Goal: Transaction & Acquisition: Purchase product/service

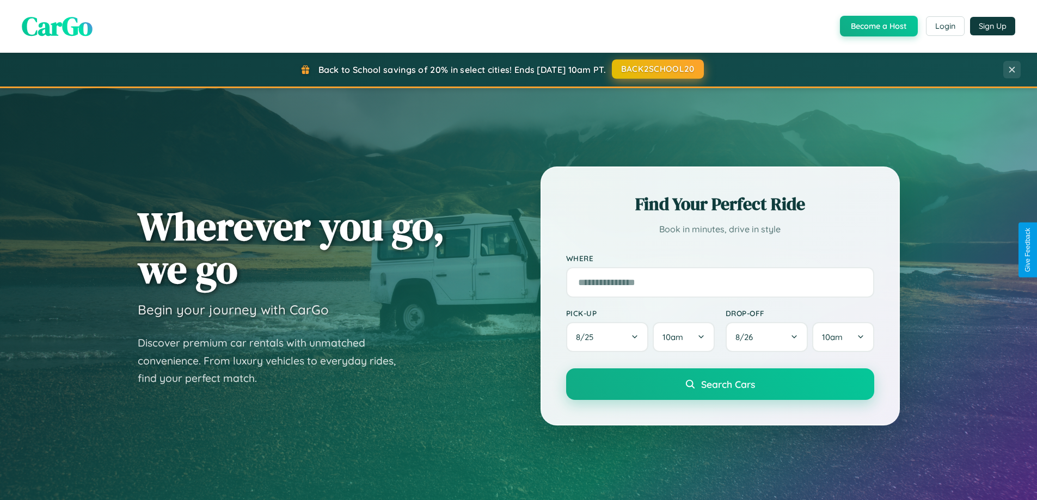
click at [657, 69] on button "BACK2SCHOOL20" at bounding box center [658, 69] width 92 height 20
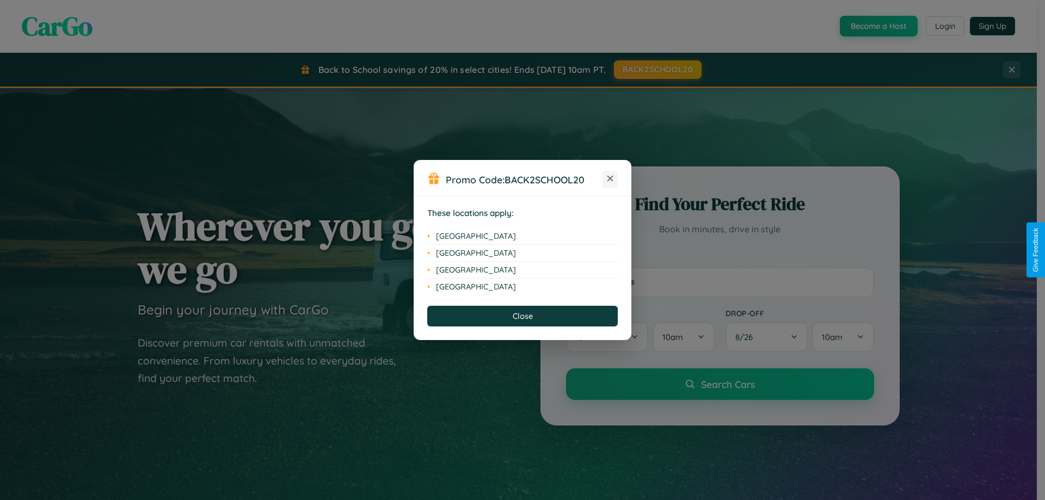
click at [610, 179] on icon at bounding box center [611, 179] width 6 height 6
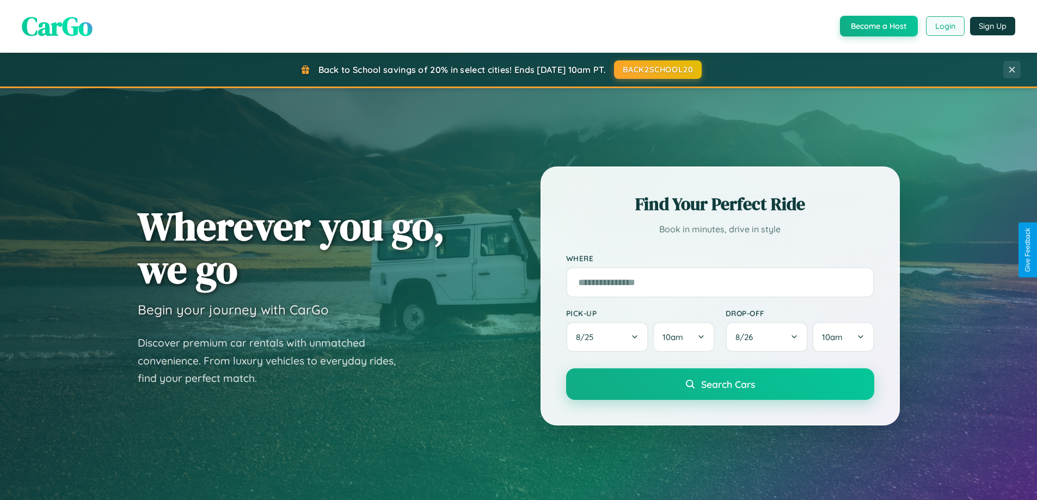
click at [944, 26] on button "Login" at bounding box center [945, 26] width 39 height 20
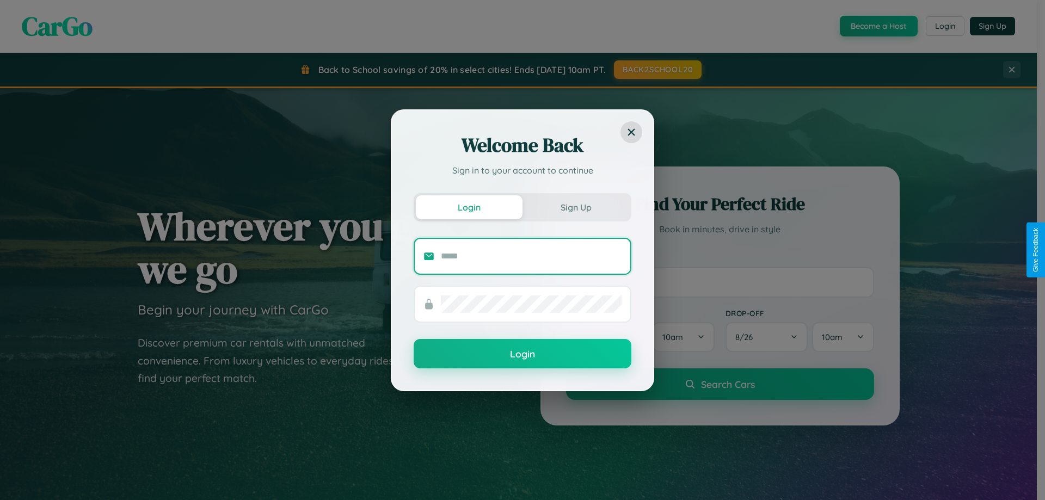
click at [531, 256] on input "text" at bounding box center [531, 256] width 181 height 17
type input "**********"
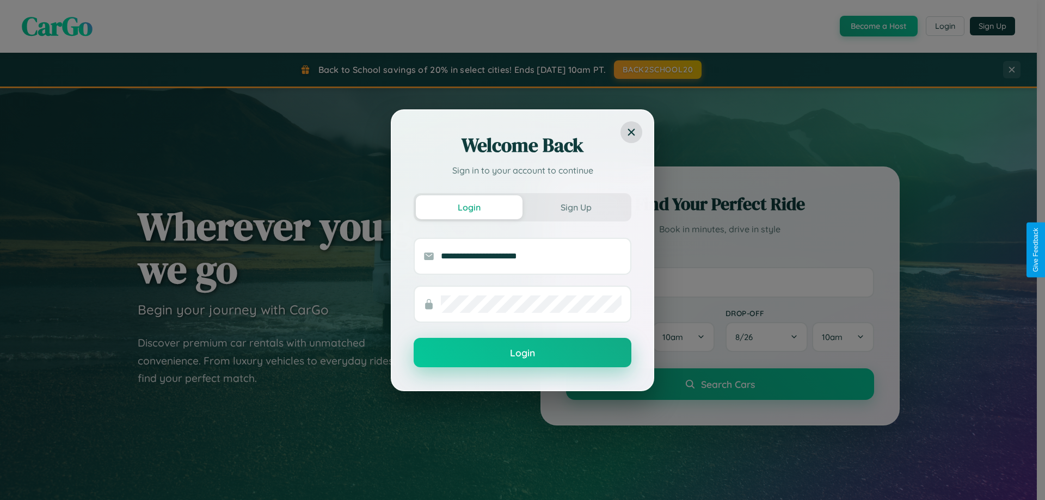
click at [523, 353] on button "Login" at bounding box center [523, 352] width 218 height 29
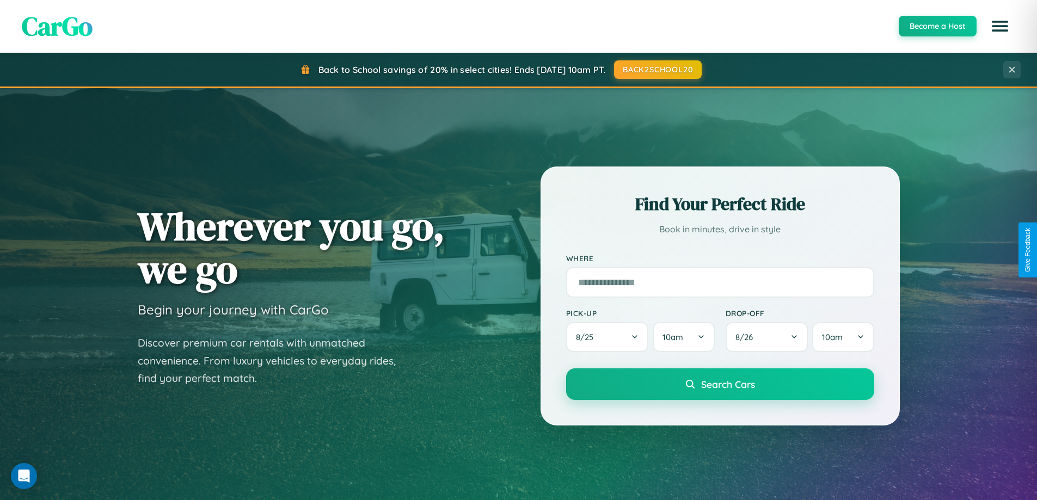
scroll to position [469, 0]
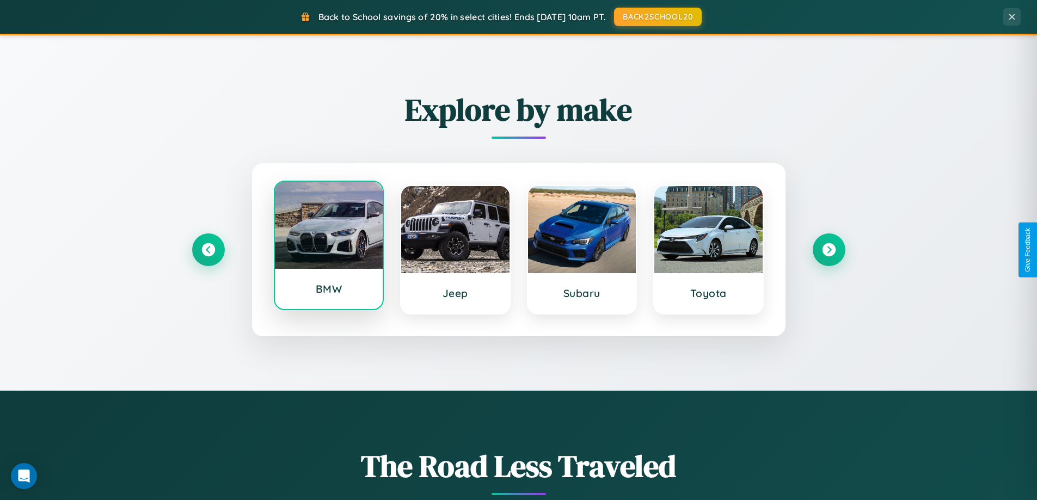
click at [328, 246] on div at bounding box center [329, 225] width 108 height 87
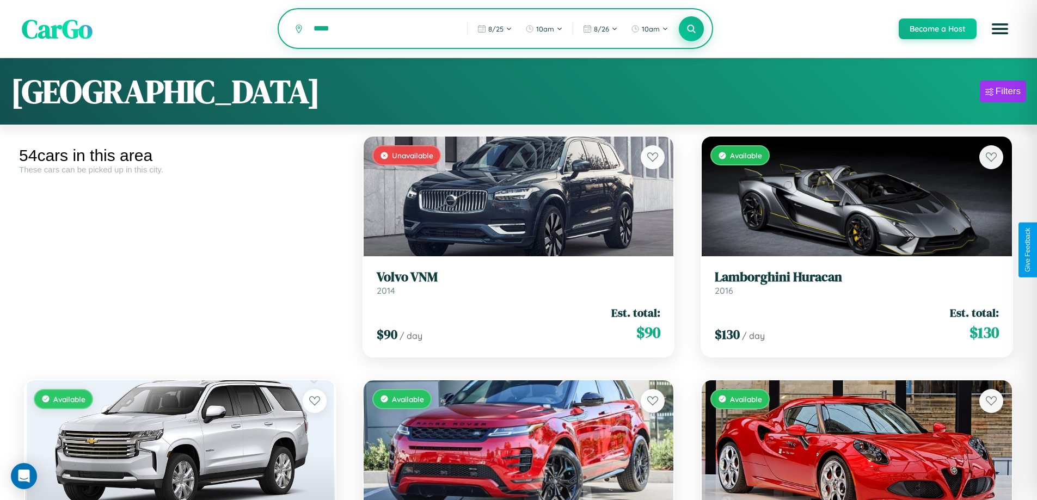
type input "*****"
click at [691, 29] on icon at bounding box center [691, 28] width 10 height 10
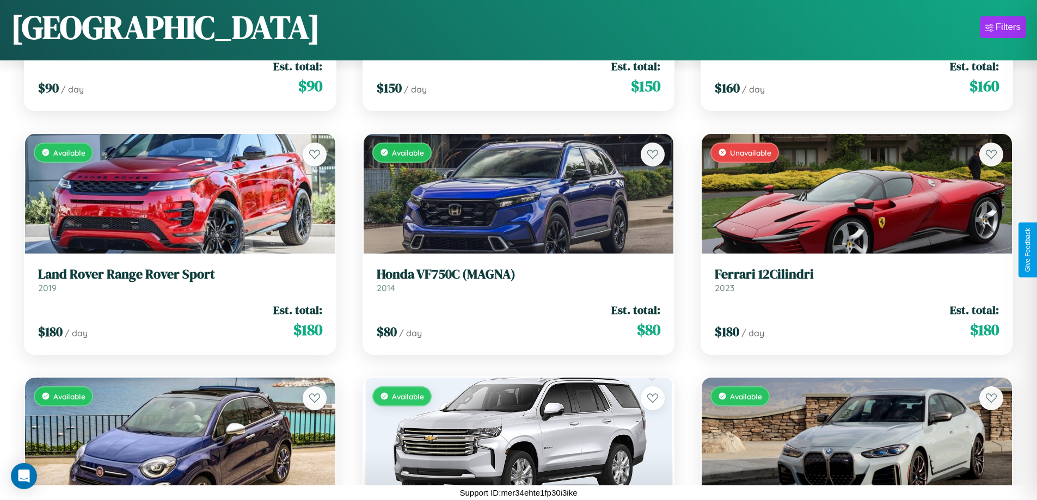
scroll to position [2591, 0]
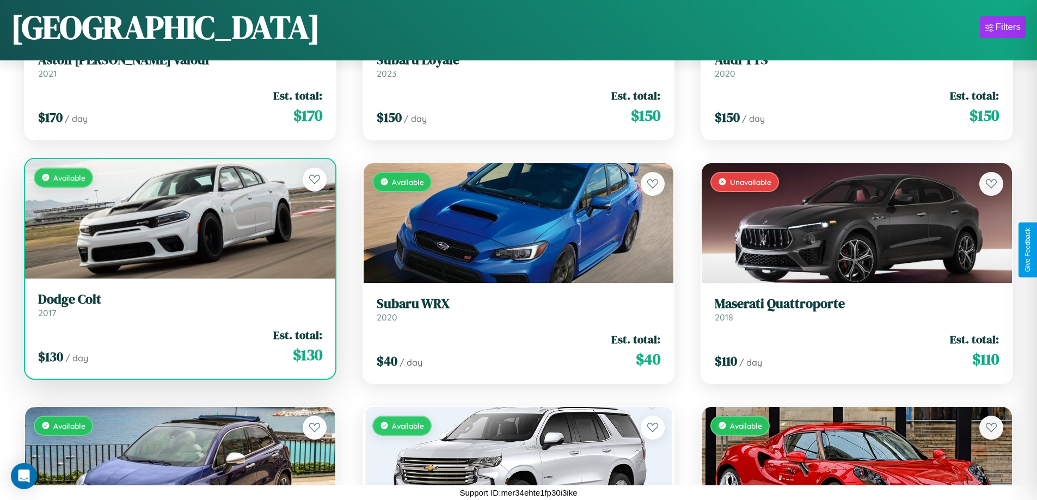
click at [179, 309] on link "Dodge Colt 2017" at bounding box center [180, 305] width 284 height 27
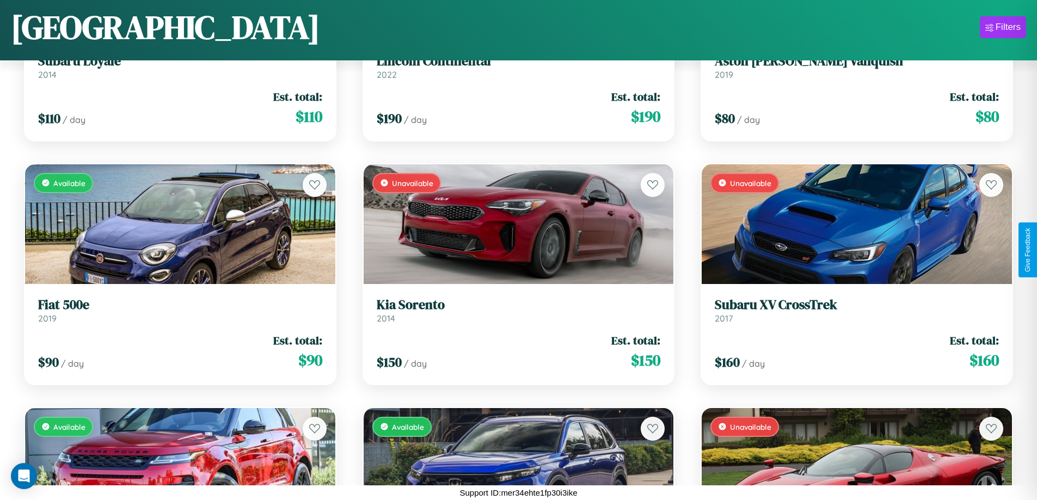
scroll to position [885, 0]
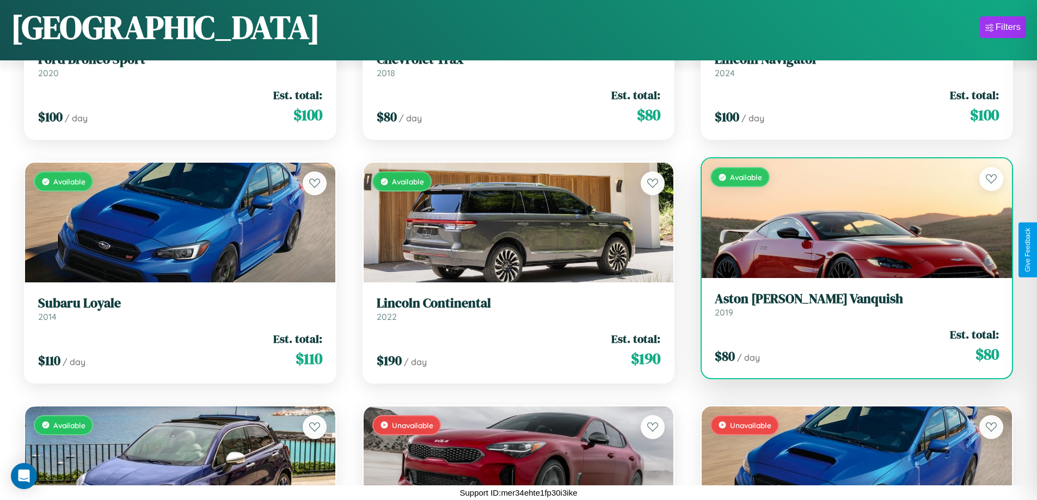
click at [850, 223] on div "Available" at bounding box center [857, 218] width 310 height 120
click at [850, 218] on div "Available" at bounding box center [857, 218] width 310 height 120
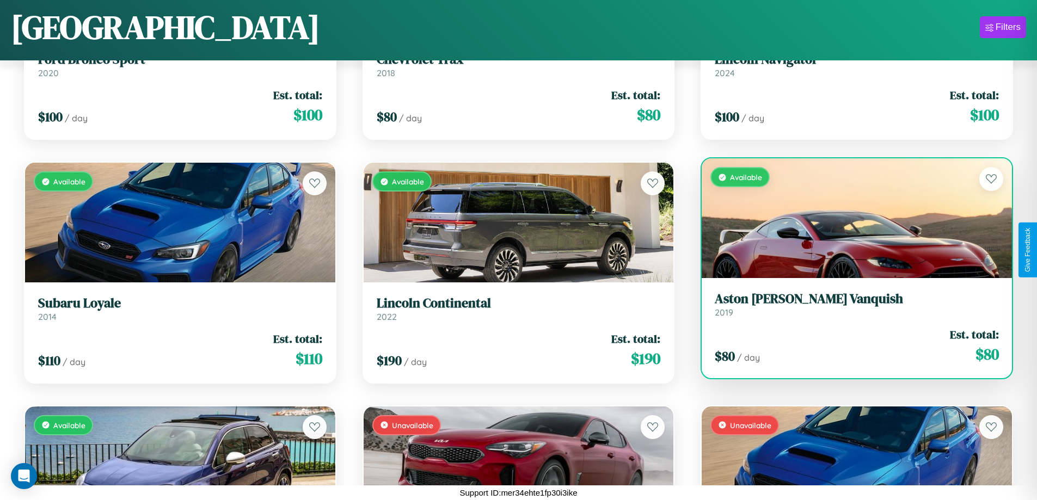
click at [850, 218] on div "Available" at bounding box center [857, 218] width 310 height 120
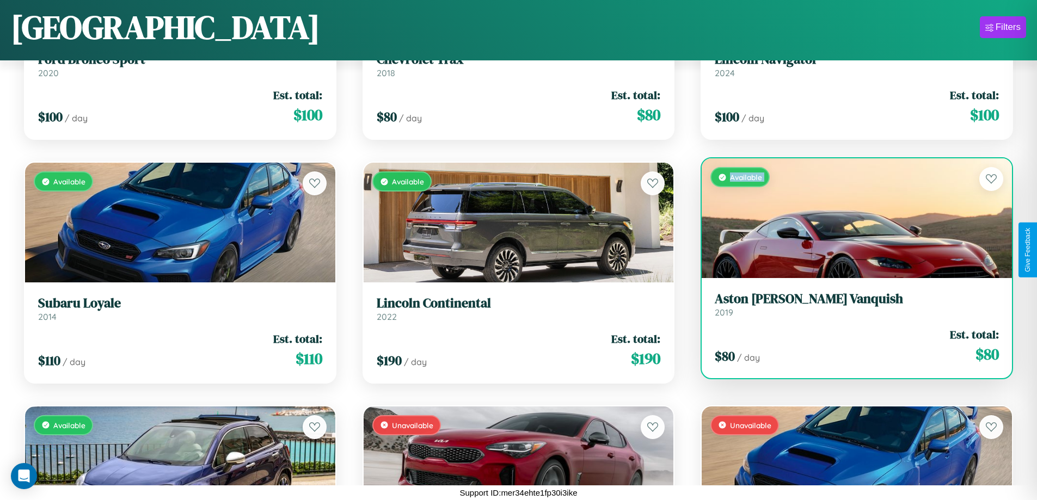
click at [850, 218] on div "Available" at bounding box center [857, 218] width 310 height 120
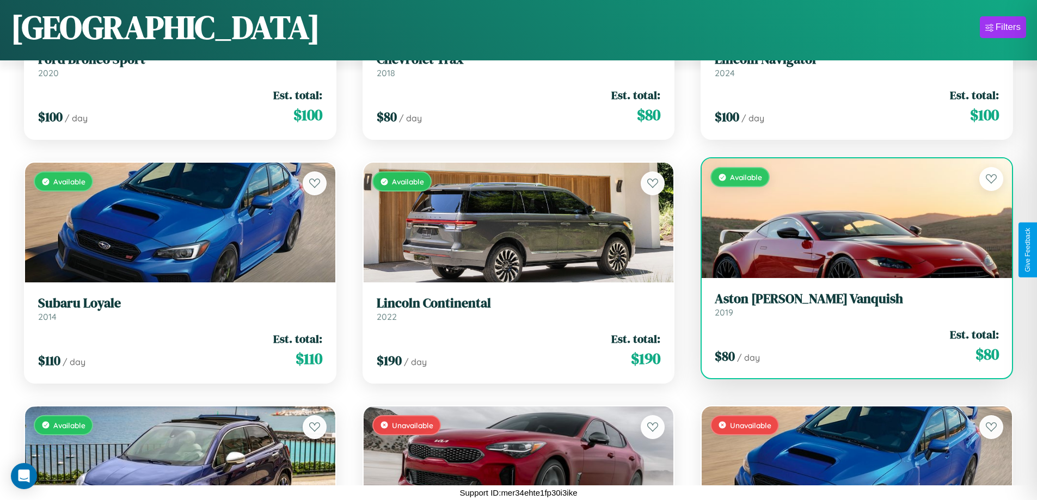
click at [850, 218] on div "Available" at bounding box center [857, 218] width 310 height 120
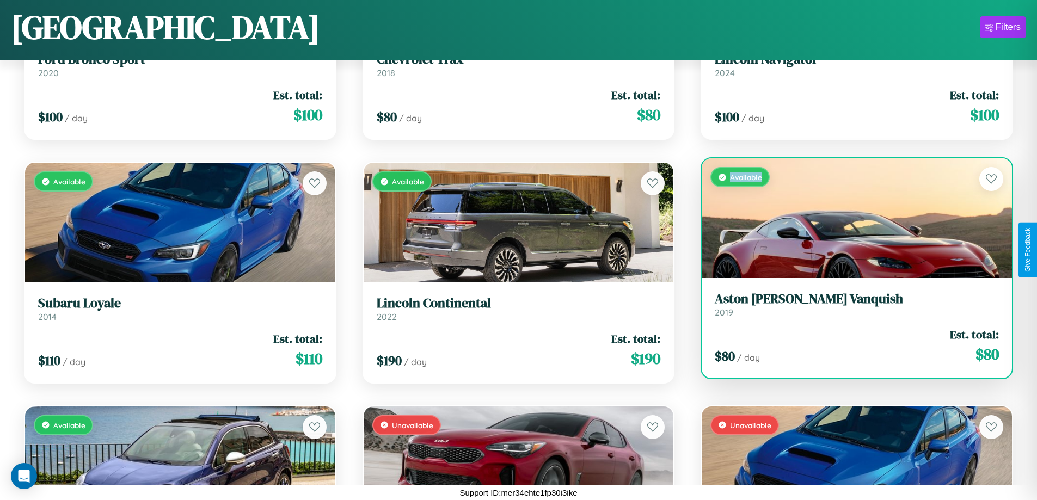
click at [850, 218] on div "Available" at bounding box center [857, 218] width 310 height 120
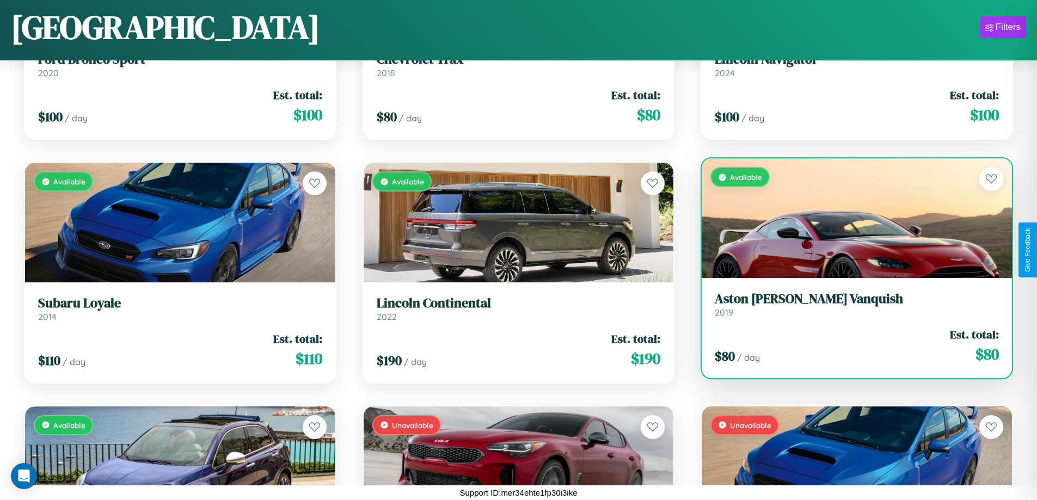
click at [850, 304] on h3 "Aston [PERSON_NAME] Vanquish" at bounding box center [857, 299] width 284 height 16
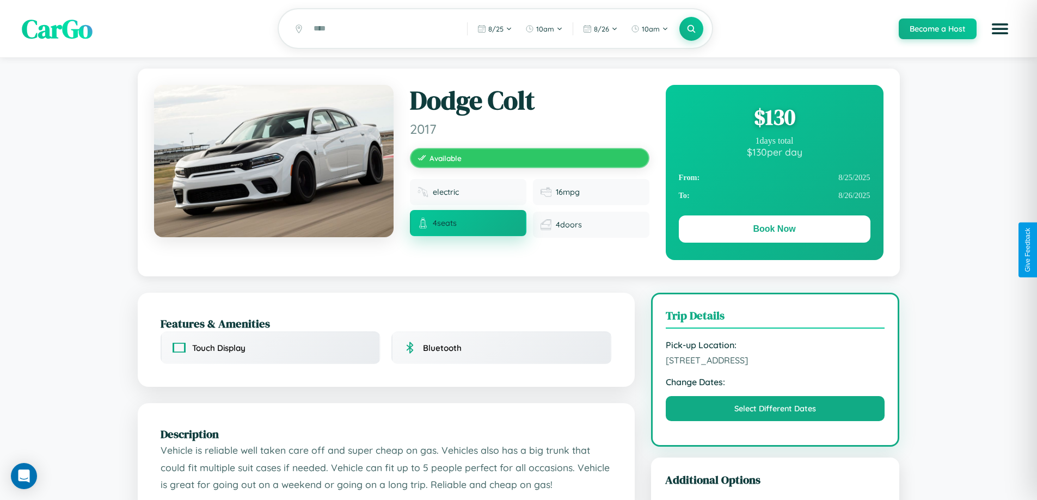
scroll to position [358, 0]
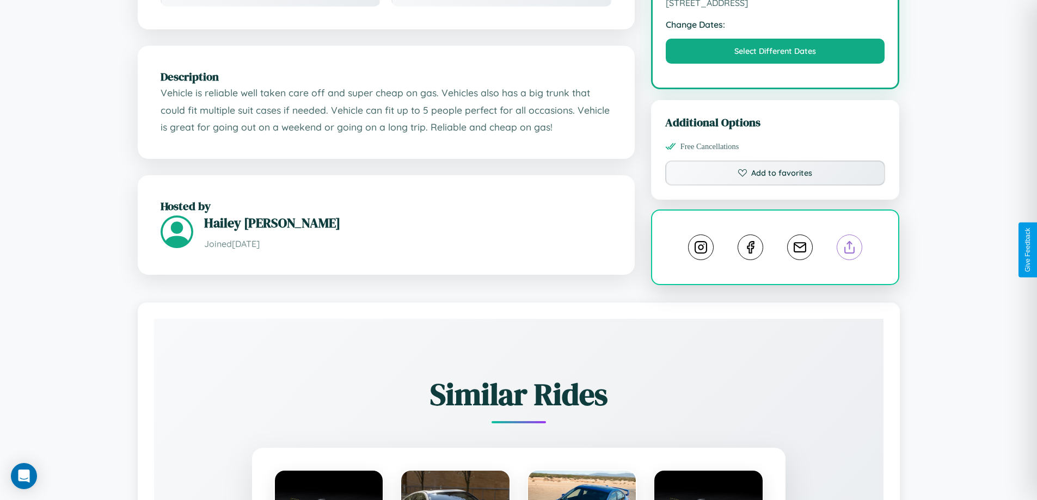
click at [850, 249] on line at bounding box center [850, 246] width 0 height 8
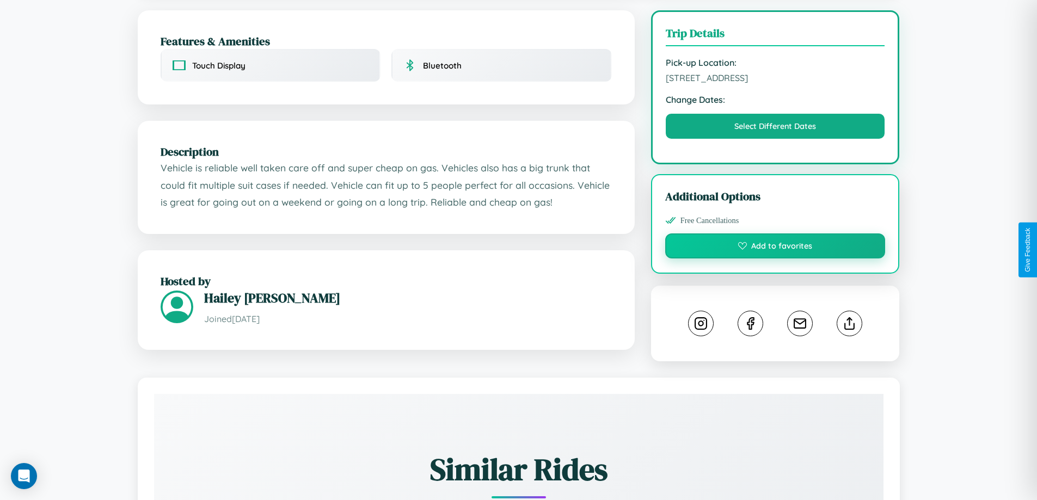
click at [775, 248] on button "Add to favorites" at bounding box center [775, 246] width 220 height 25
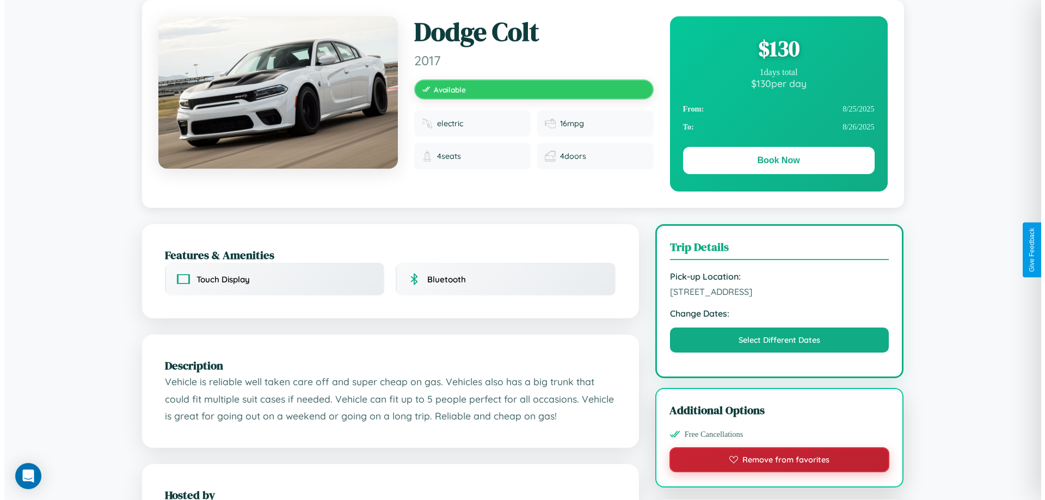
scroll to position [0, 0]
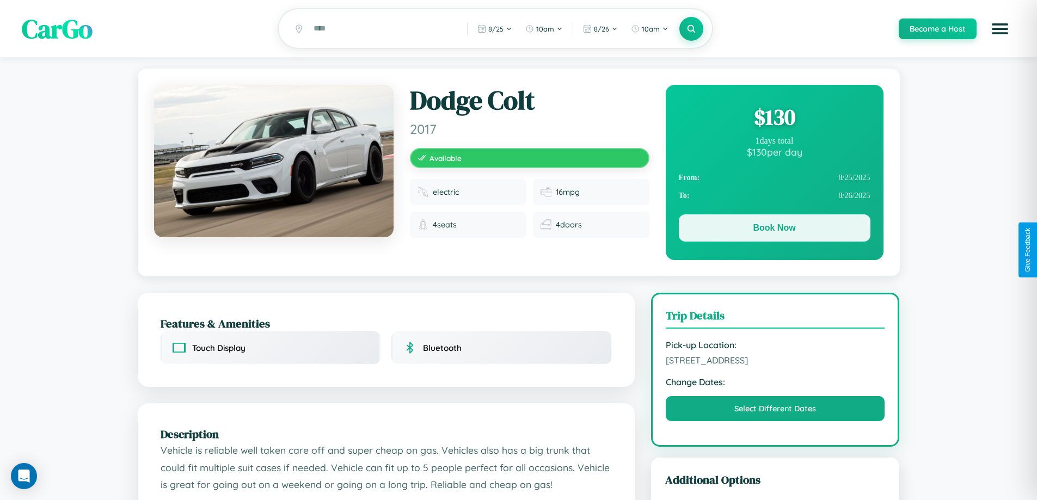
click at [774, 230] on button "Book Now" at bounding box center [775, 227] width 192 height 27
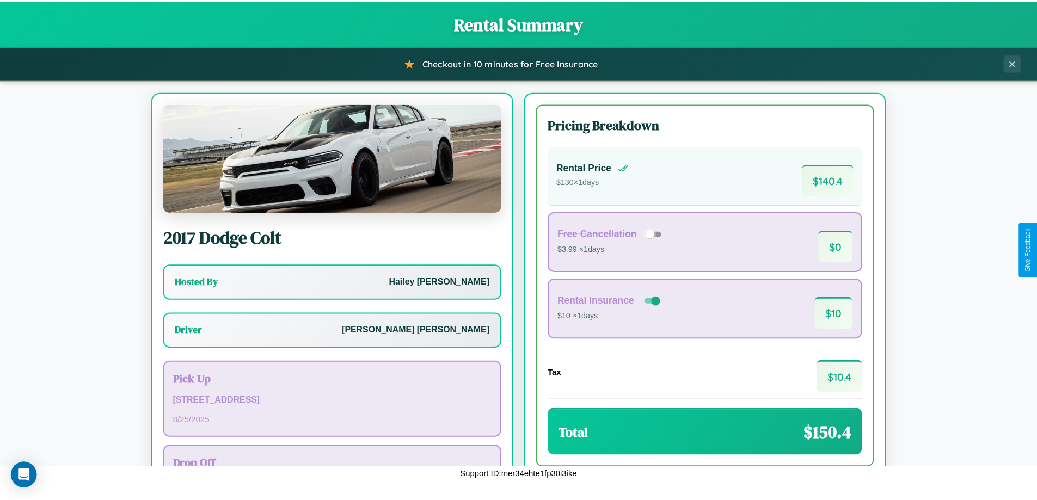
scroll to position [78, 0]
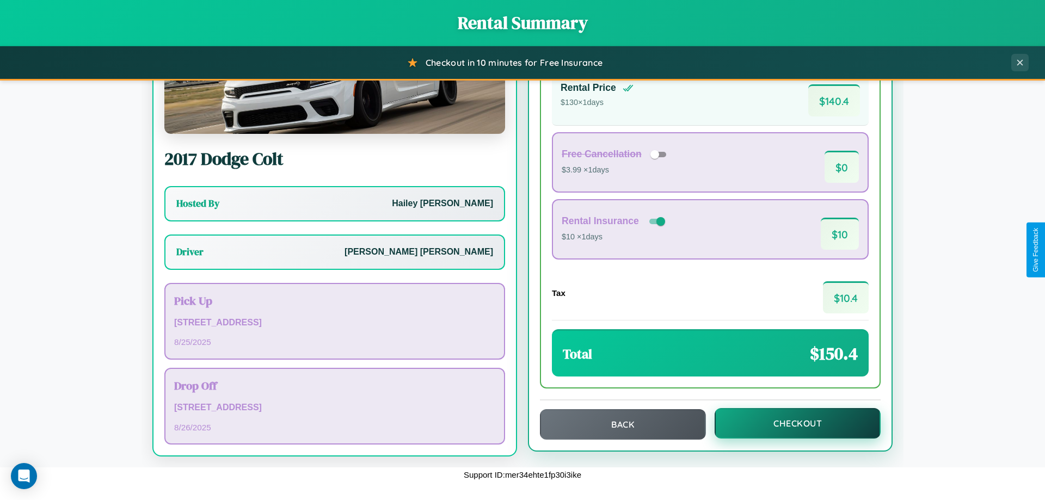
click at [790, 424] on button "Checkout" at bounding box center [798, 423] width 166 height 30
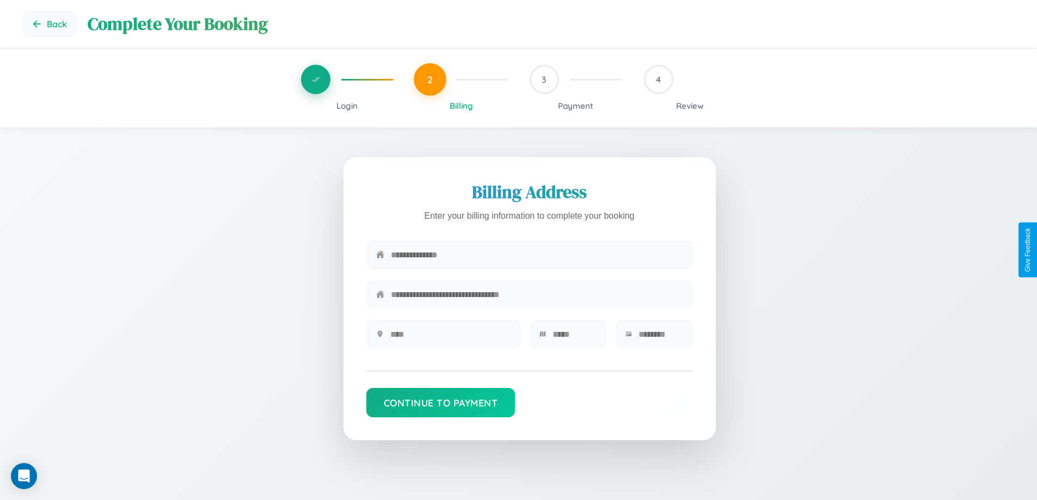
click at [537, 258] on input "text" at bounding box center [537, 255] width 292 height 27
type input "**********"
click at [450, 338] on input "text" at bounding box center [450, 334] width 121 height 27
type input "********"
click at [574, 338] on input "text" at bounding box center [575, 334] width 45 height 27
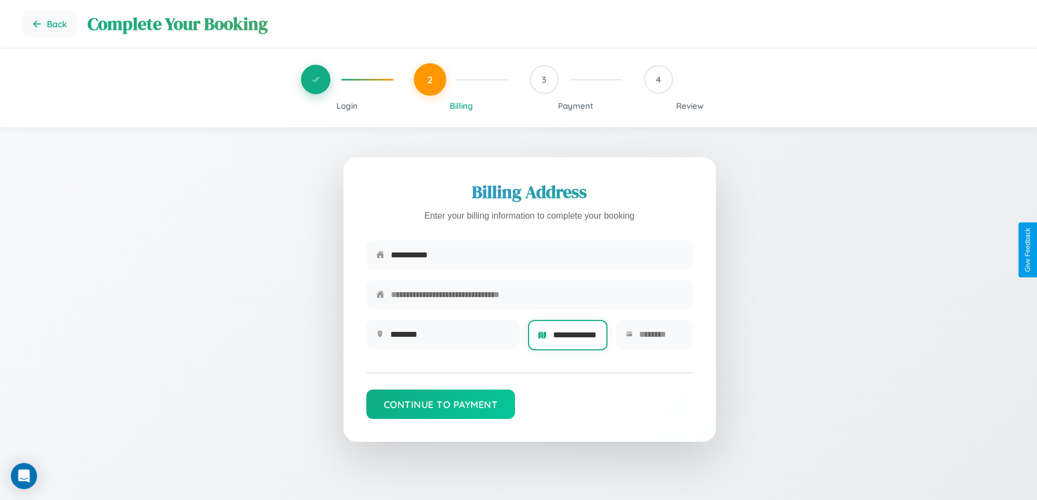
scroll to position [0, 9]
type input "**********"
click at [660, 338] on input "text" at bounding box center [661, 334] width 44 height 27
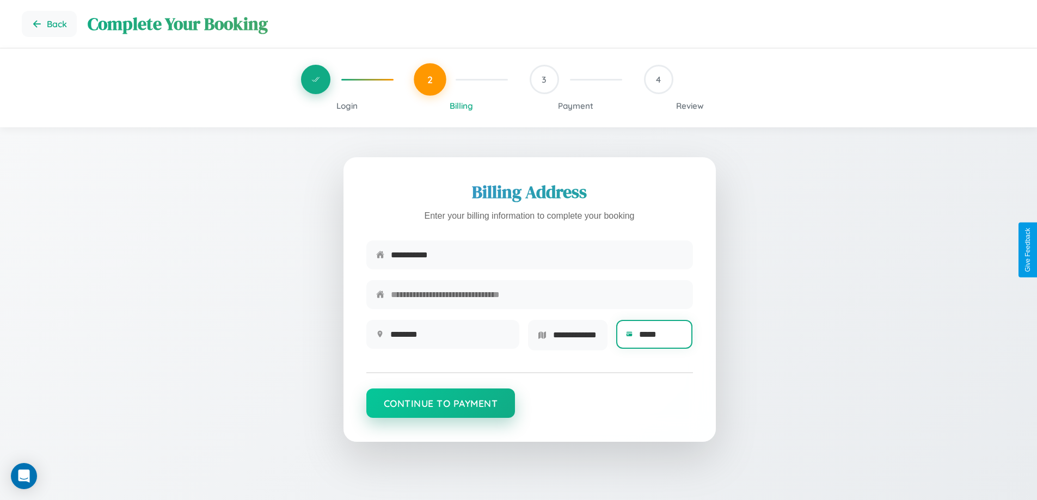
type input "*****"
click at [440, 407] on button "Continue to Payment" at bounding box center [440, 403] width 149 height 29
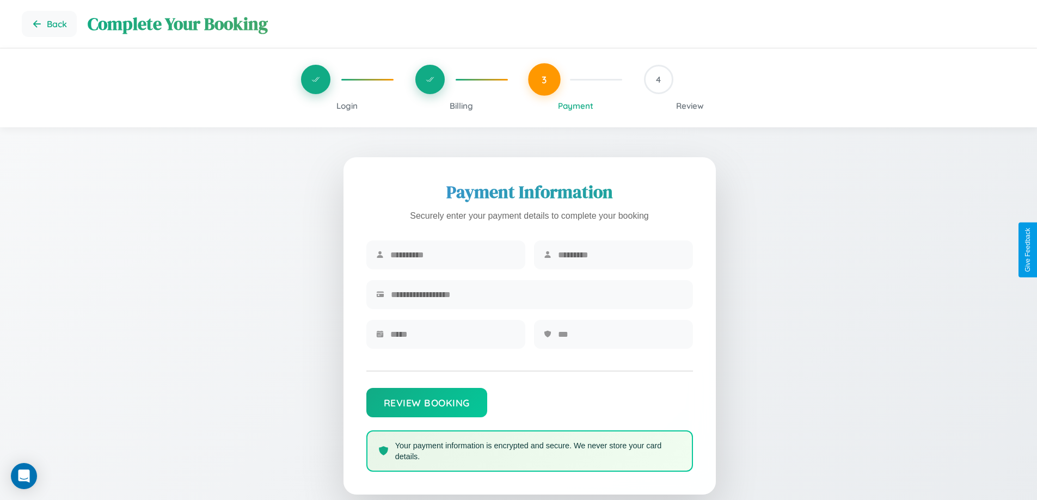
click at [452, 255] on input "text" at bounding box center [452, 255] width 125 height 27
type input "*******"
click at [620, 255] on input "text" at bounding box center [620, 255] width 125 height 27
type input "******"
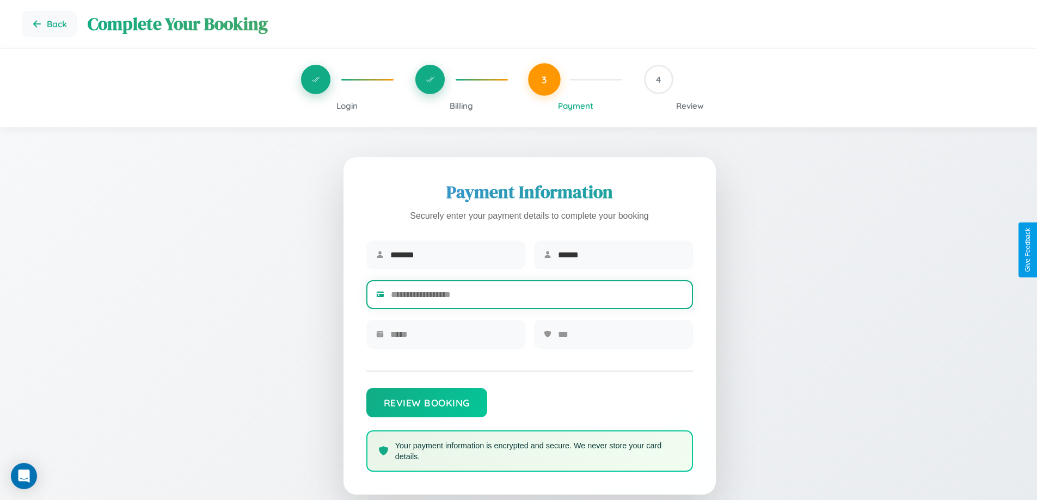
click at [537, 297] on input "text" at bounding box center [537, 294] width 292 height 27
type input "**********"
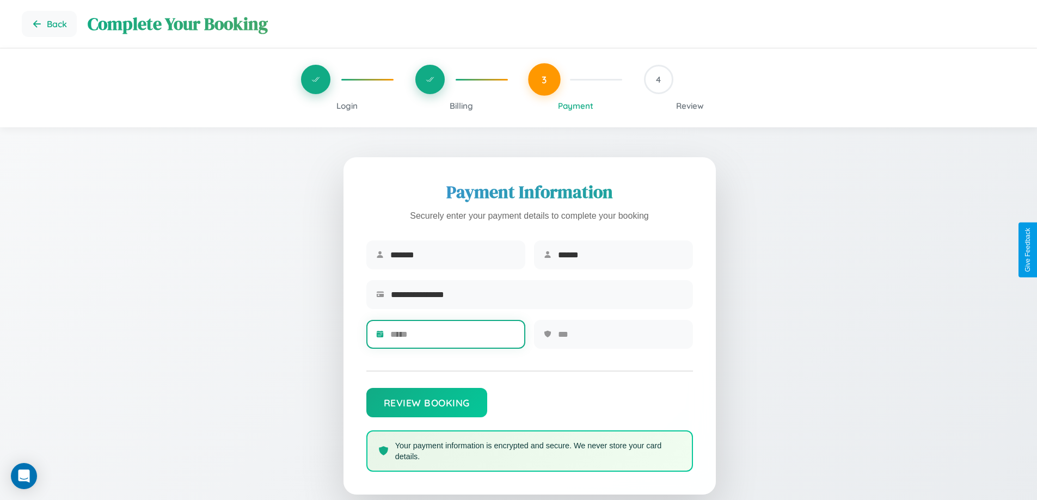
click at [452, 338] on input "text" at bounding box center [452, 334] width 125 height 27
type input "*****"
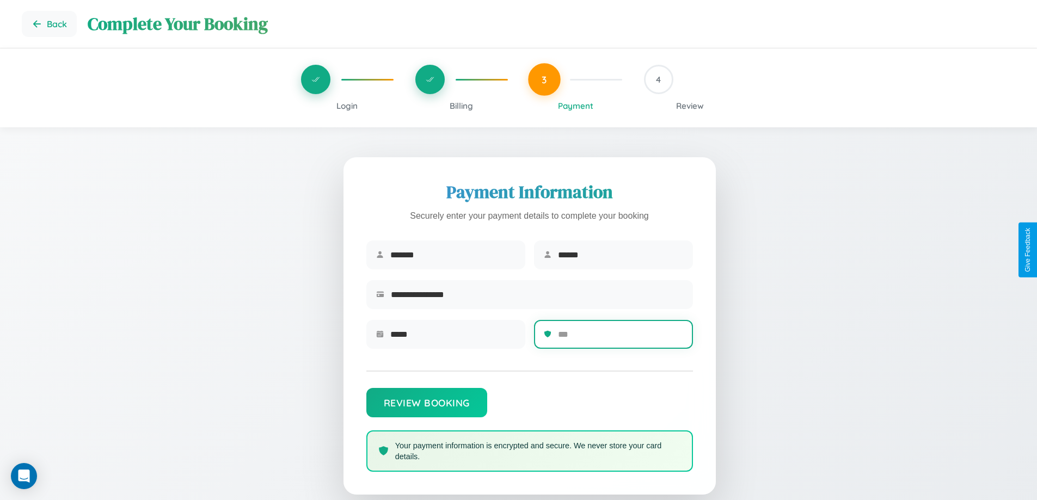
click at [620, 338] on input "text" at bounding box center [620, 334] width 125 height 27
type input "***"
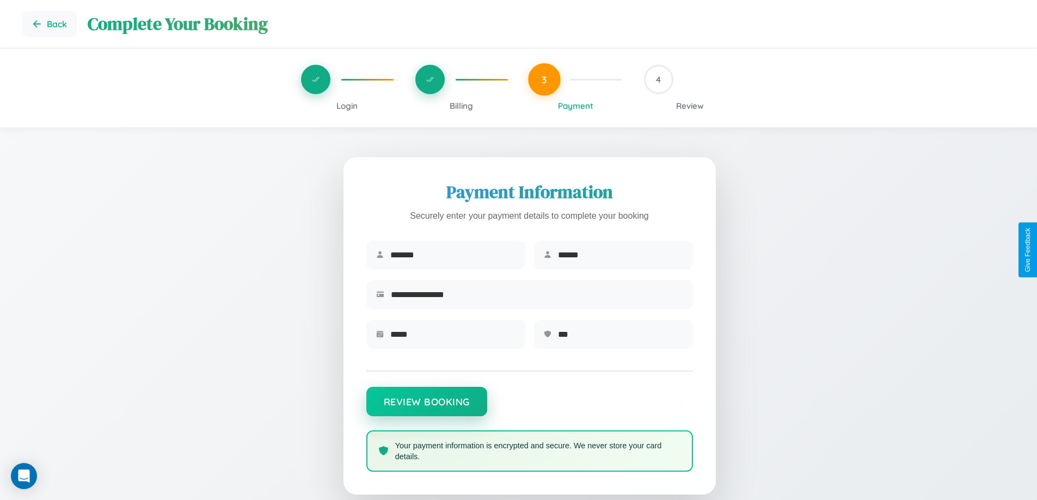
click at [426, 407] on button "Review Booking" at bounding box center [426, 401] width 121 height 29
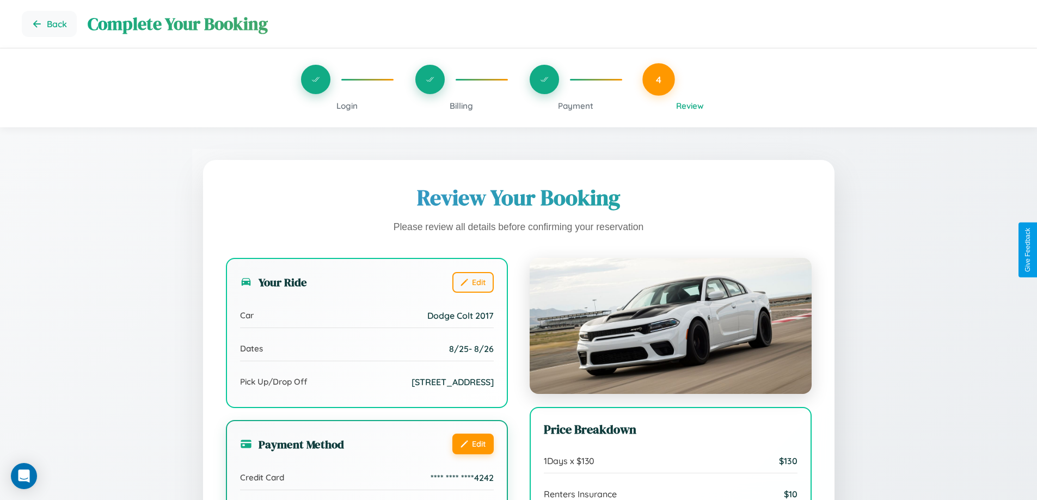
click at [473, 445] on button "Edit" at bounding box center [472, 444] width 41 height 21
click at [473, 444] on button "Edit" at bounding box center [472, 444] width 41 height 21
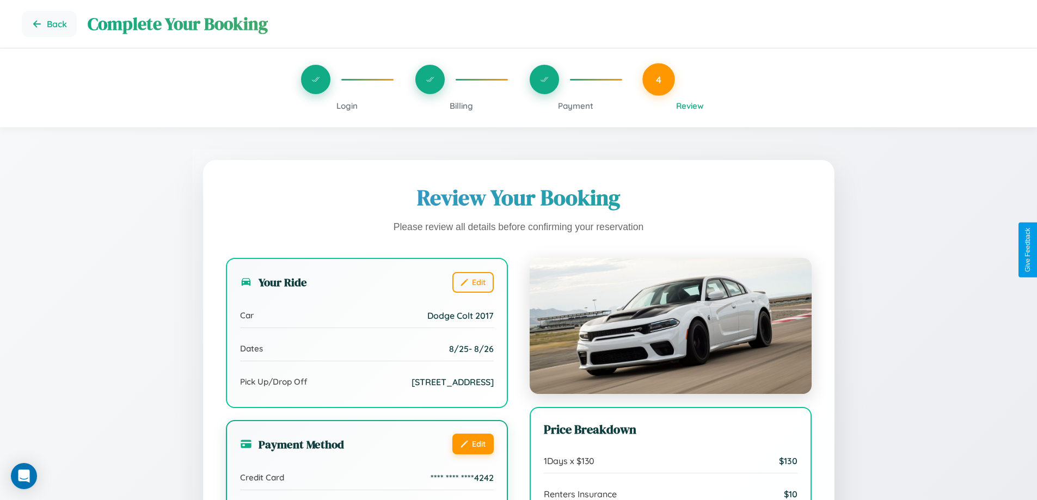
click at [473, 444] on button "Edit" at bounding box center [472, 444] width 41 height 21
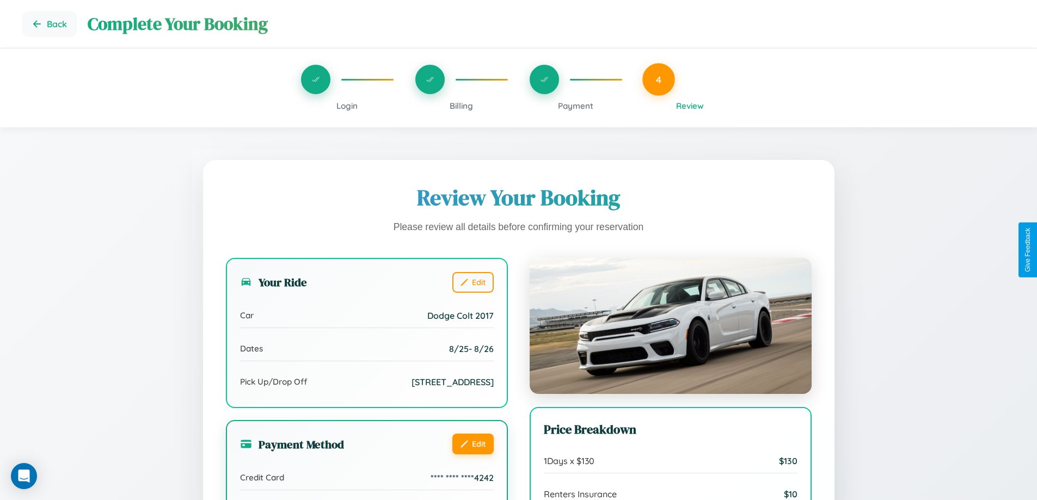
click at [473, 444] on button "Edit" at bounding box center [472, 444] width 41 height 21
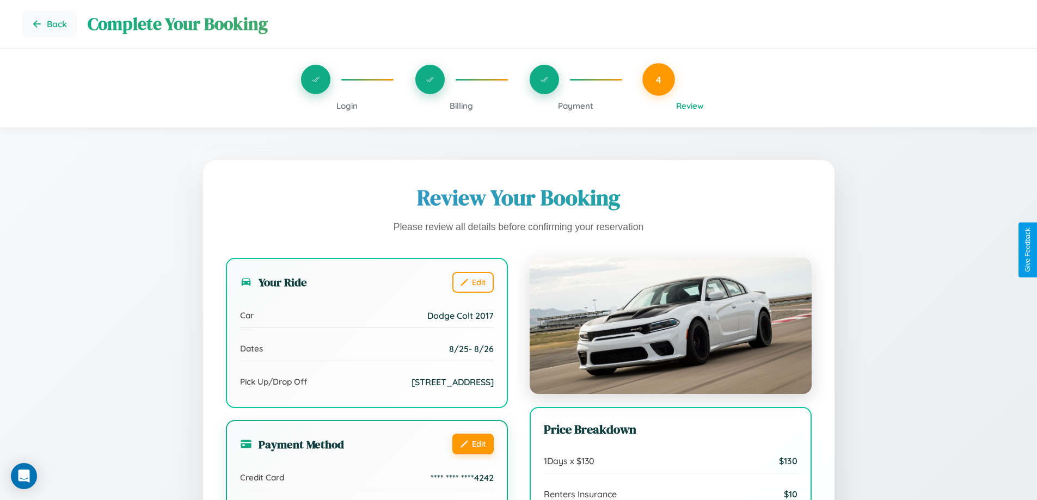
click at [473, 444] on button "Edit" at bounding box center [472, 444] width 41 height 21
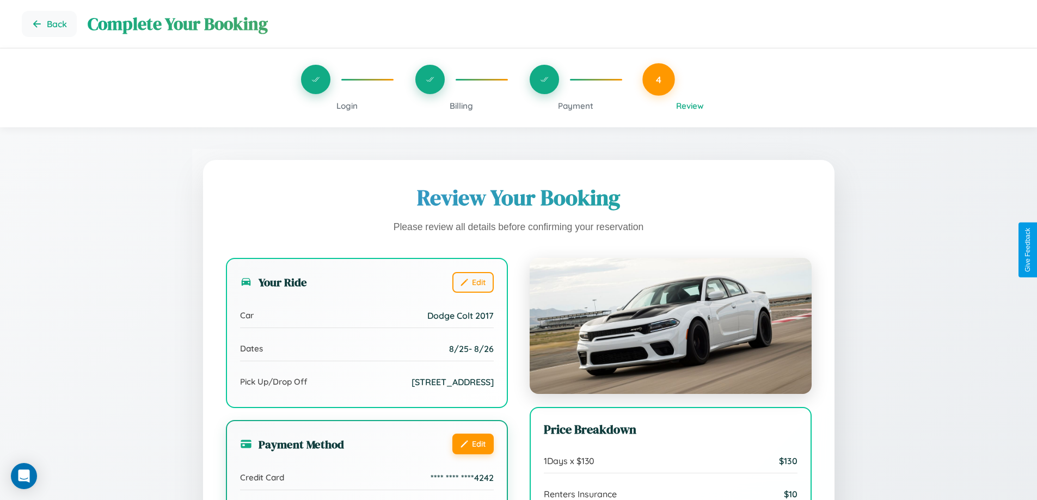
click at [473, 444] on button "Edit" at bounding box center [472, 444] width 41 height 21
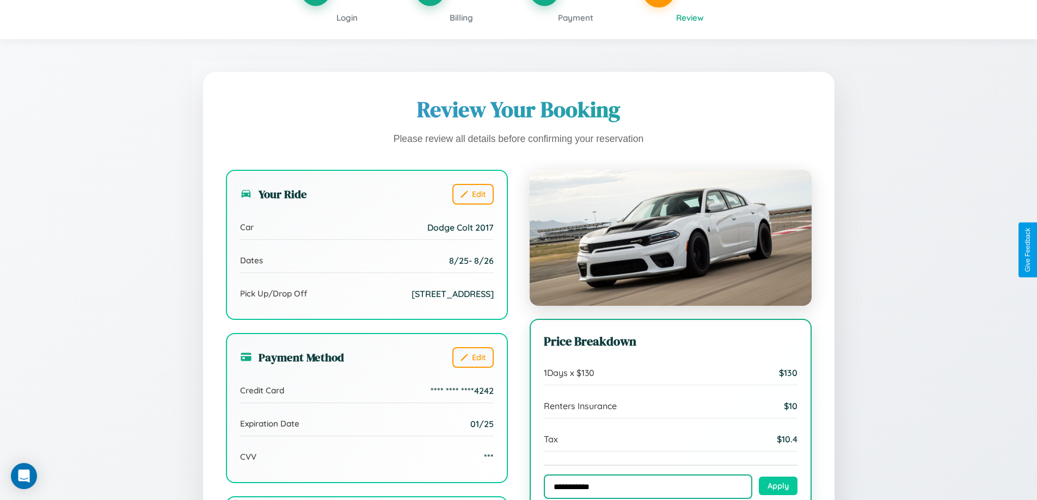
type input "**********"
click at [778, 487] on button "Apply" at bounding box center [778, 486] width 39 height 19
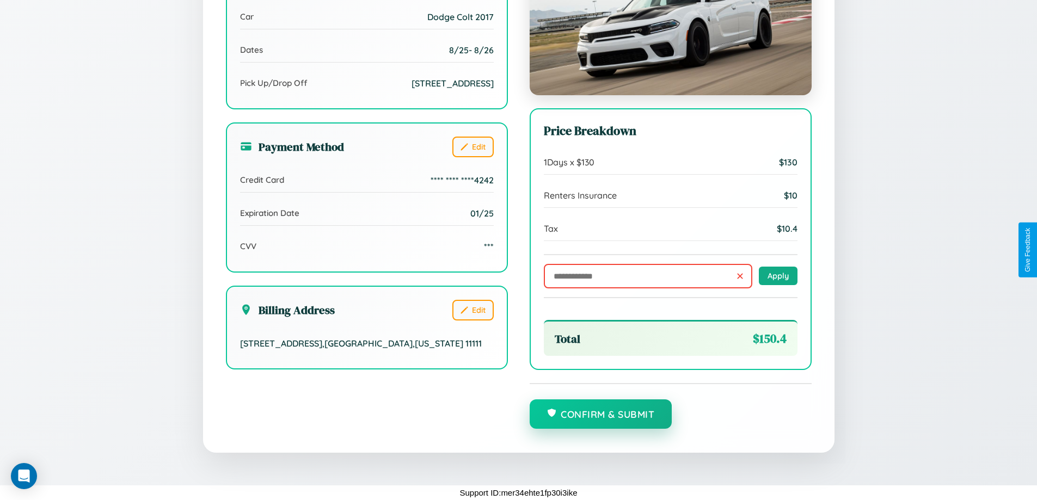
click at [600, 415] on button "Confirm & Submit" at bounding box center [601, 414] width 143 height 29
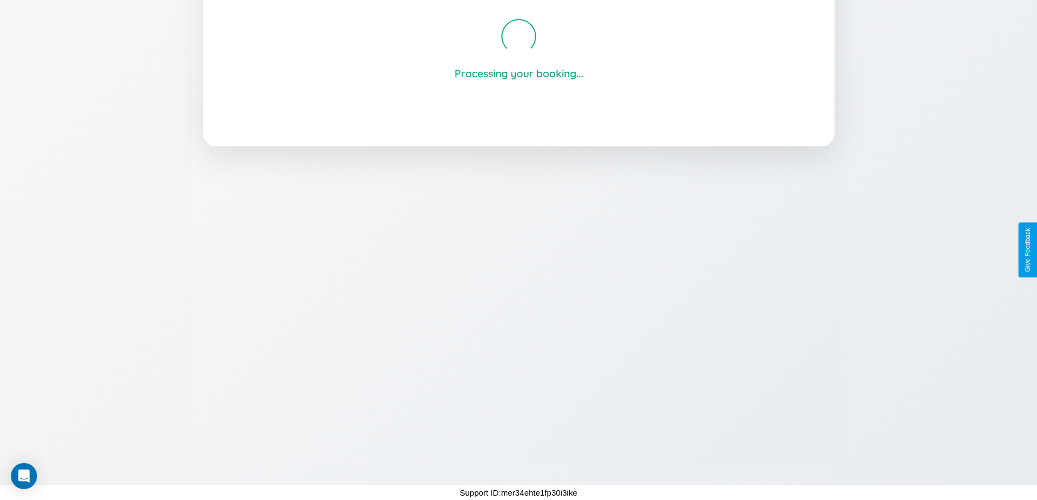
scroll to position [207, 0]
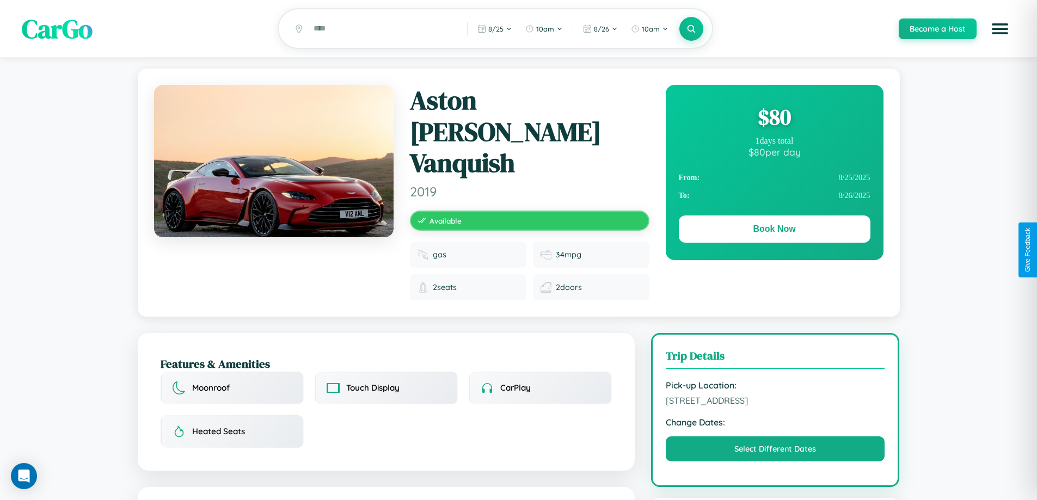
click at [774, 119] on div "$ 80" at bounding box center [775, 116] width 192 height 29
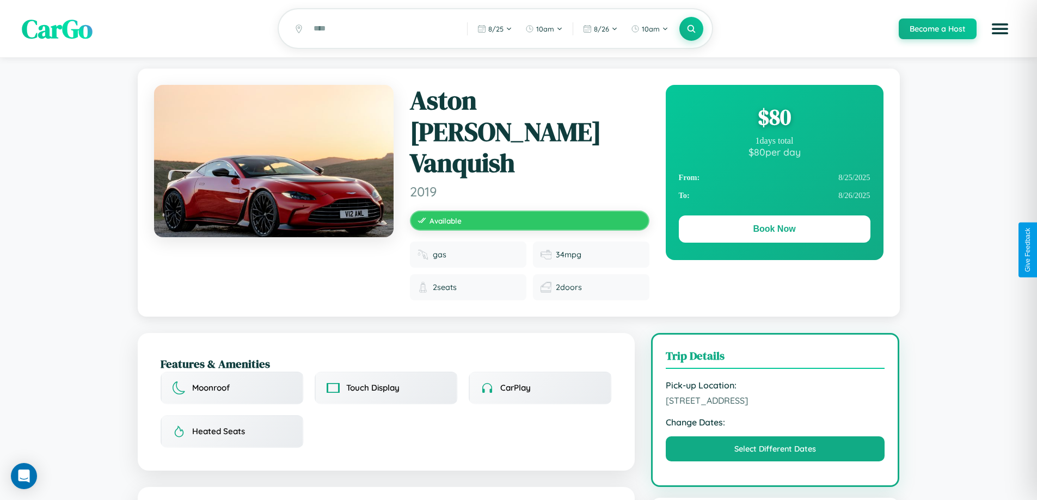
click at [774, 119] on div "$ 80" at bounding box center [775, 116] width 192 height 29
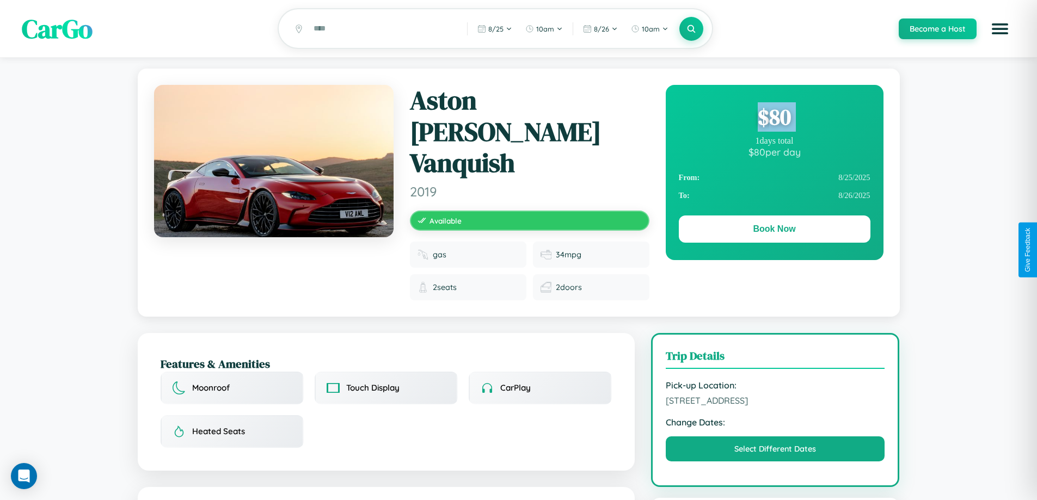
click at [774, 119] on div "$ 80" at bounding box center [775, 116] width 192 height 29
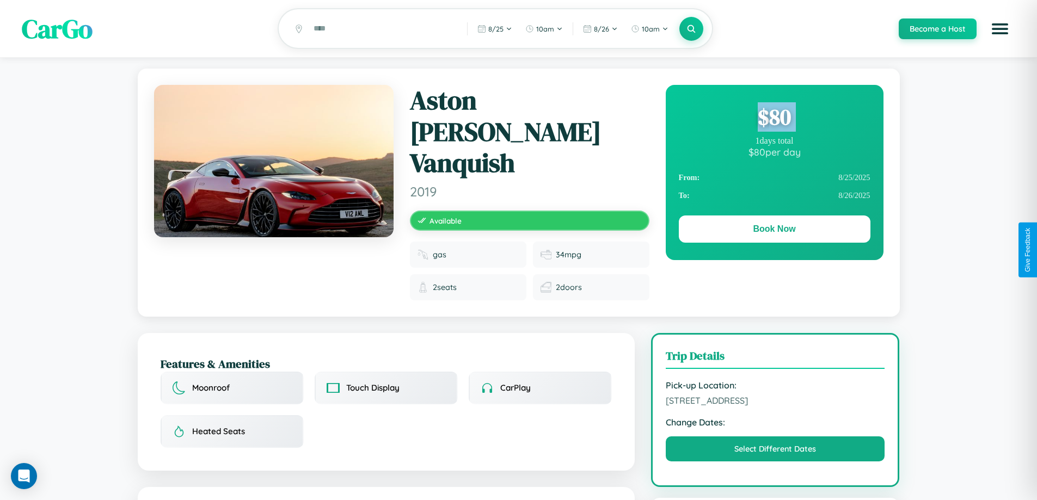
click at [774, 119] on div "$ 80" at bounding box center [775, 116] width 192 height 29
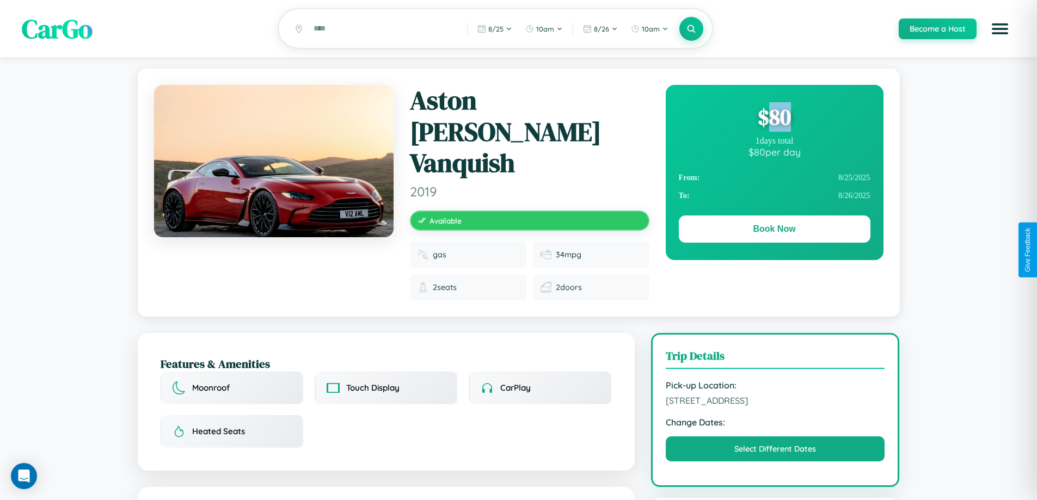
click at [774, 119] on div "$ 80" at bounding box center [775, 116] width 192 height 29
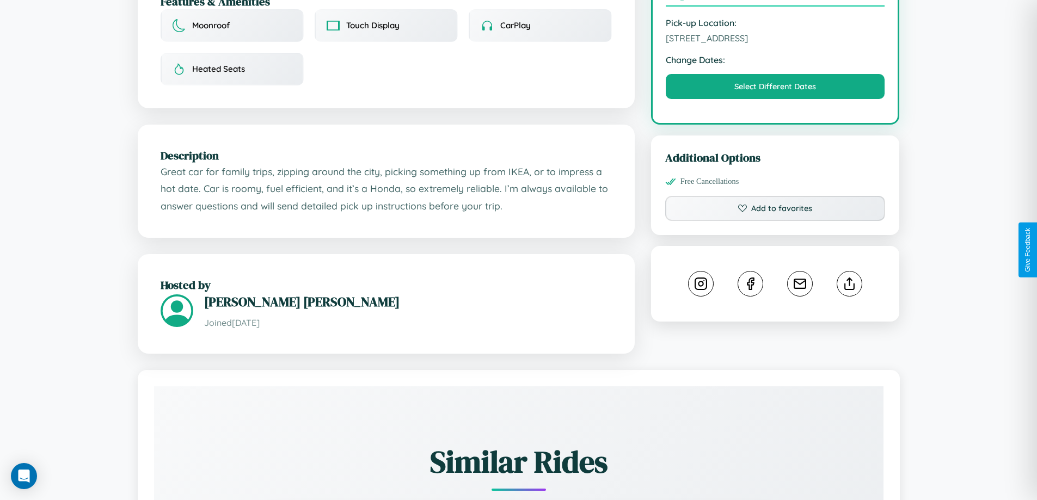
scroll to position [366, 0]
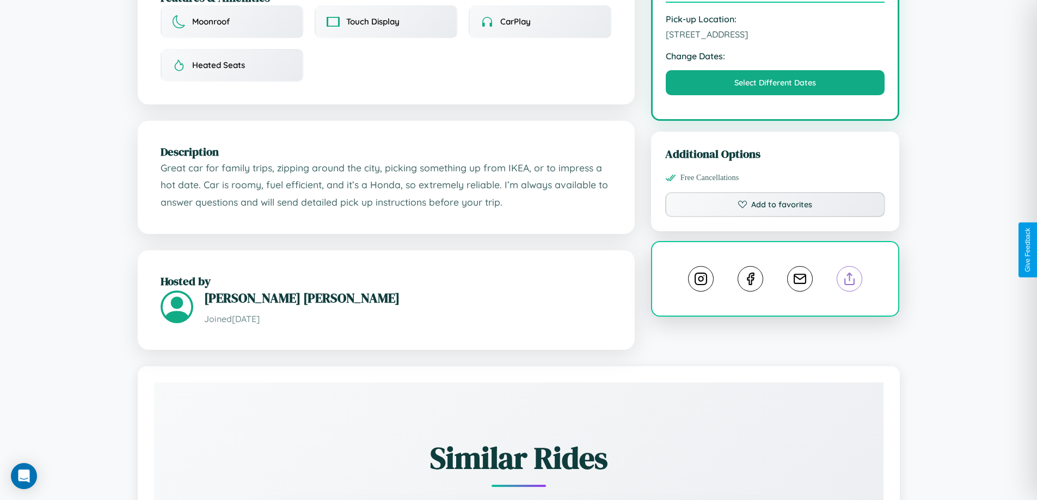
click at [850, 273] on line at bounding box center [850, 277] width 0 height 8
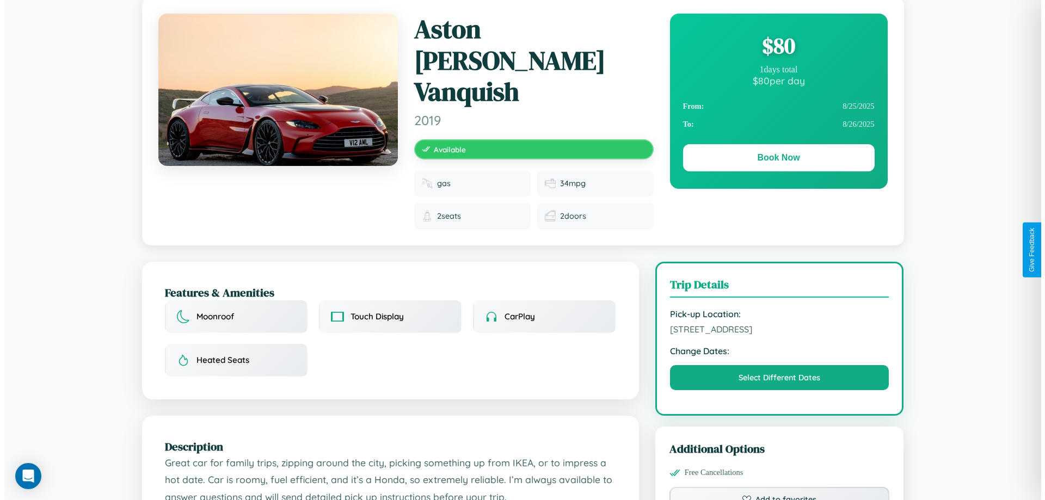
scroll to position [0, 0]
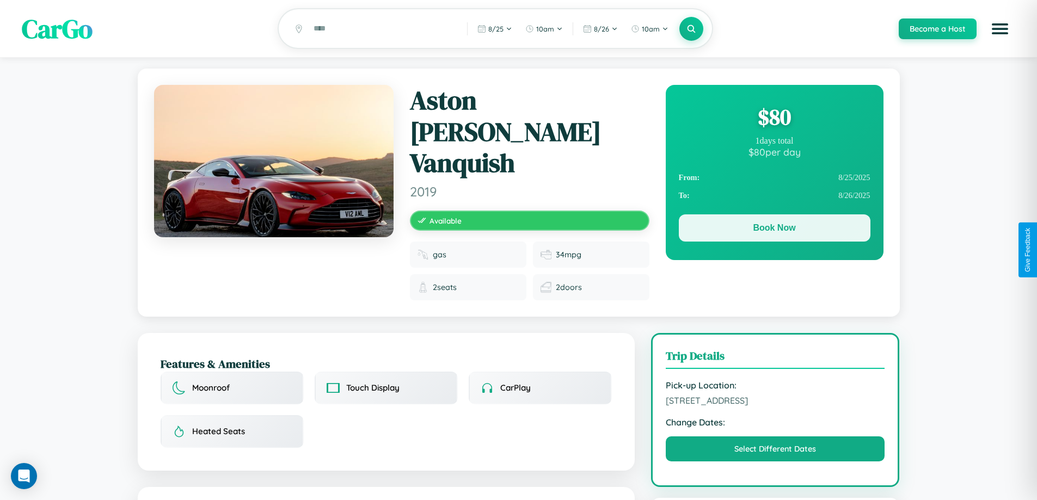
click at [774, 230] on button "Book Now" at bounding box center [775, 227] width 192 height 27
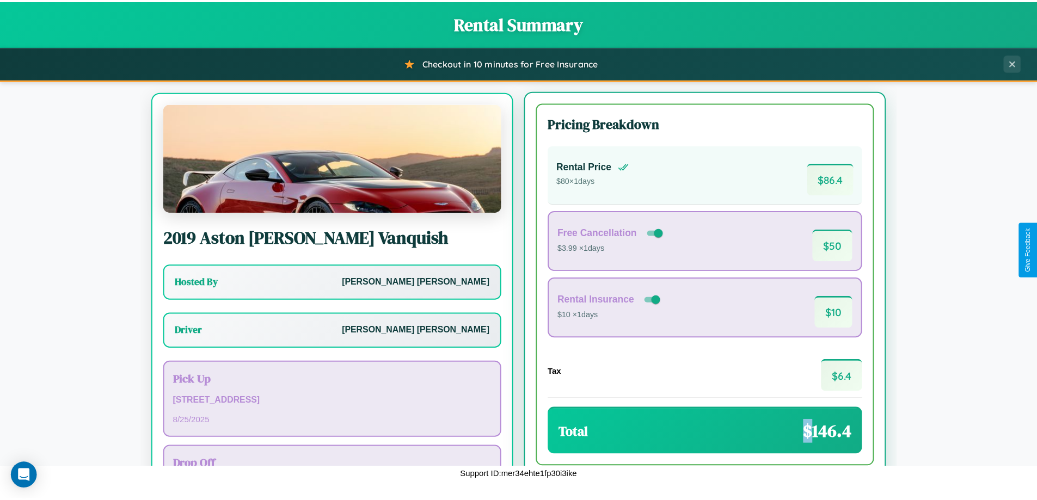
scroll to position [51, 0]
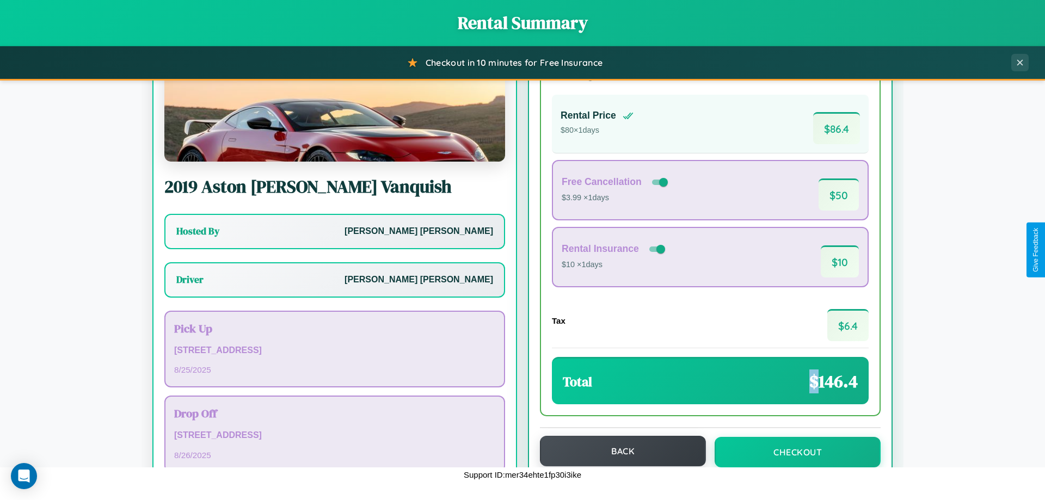
click at [618, 452] on button "Back" at bounding box center [623, 451] width 166 height 30
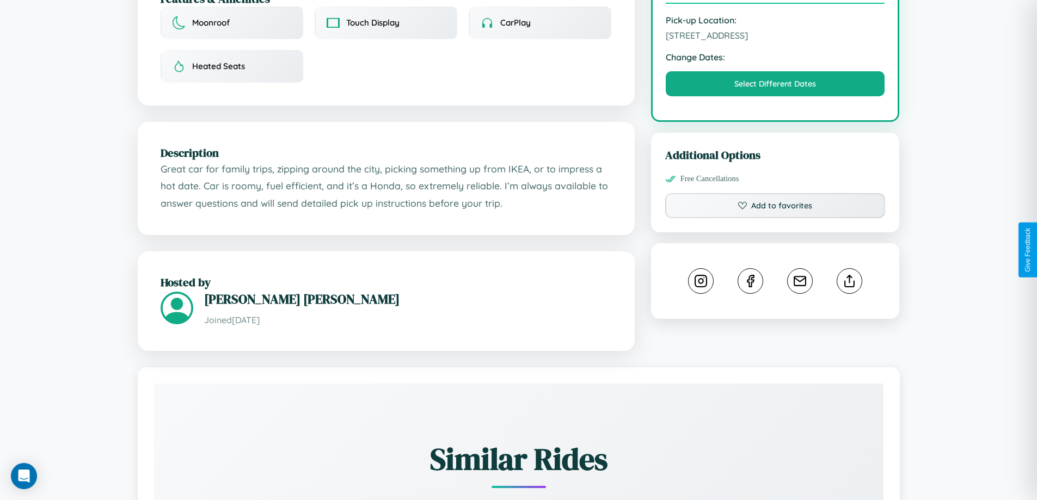
scroll to position [366, 0]
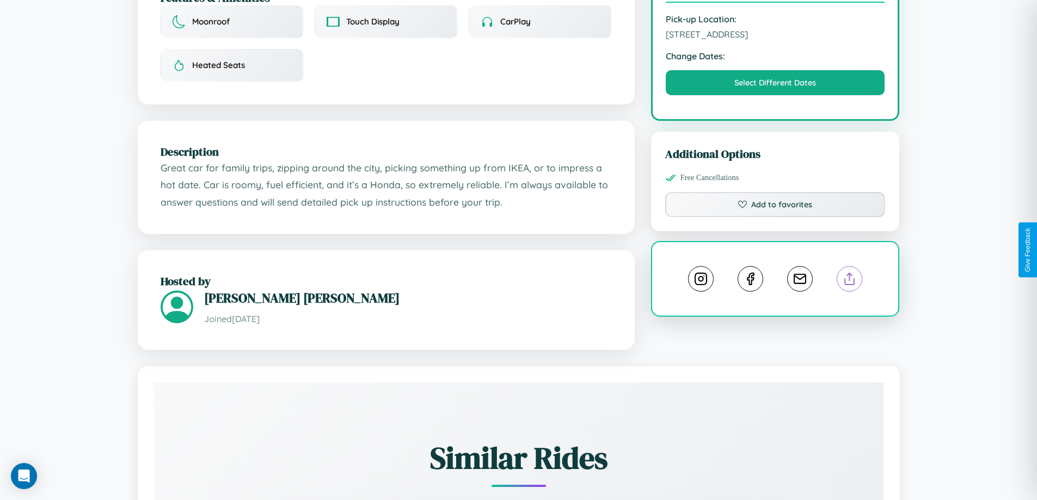
click at [850, 273] on line at bounding box center [850, 277] width 0 height 8
